Goal: Task Accomplishment & Management: Manage account settings

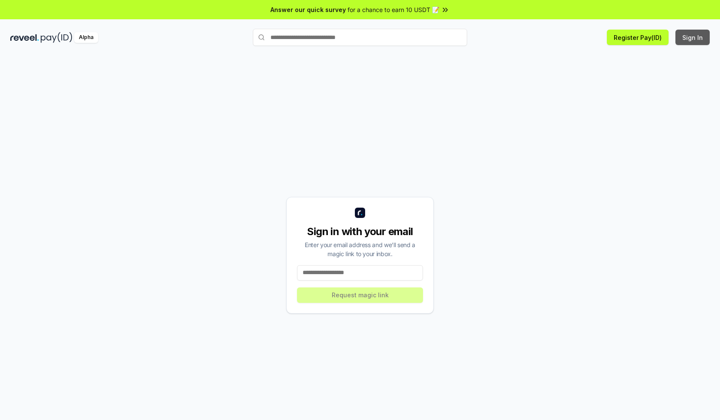
click at [693, 37] on button "Sign In" at bounding box center [693, 37] width 34 height 15
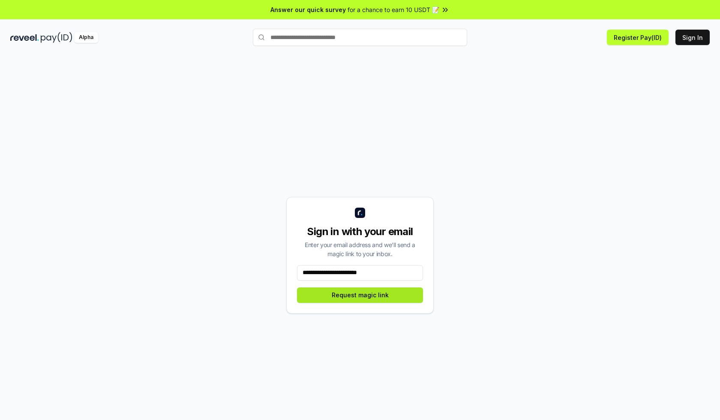
type input "**********"
click at [360, 295] on button "Request magic link" at bounding box center [360, 294] width 126 height 15
